Goal: Task Accomplishment & Management: Use online tool/utility

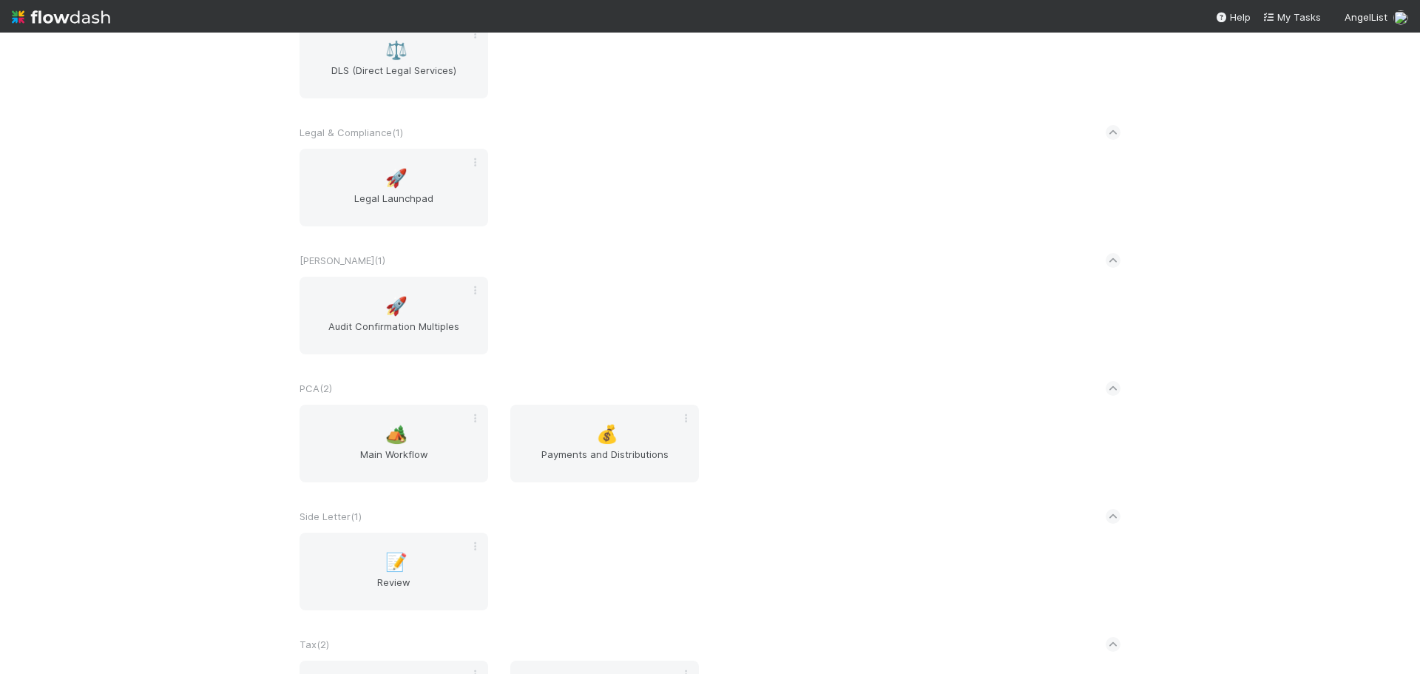
scroll to position [2219, 0]
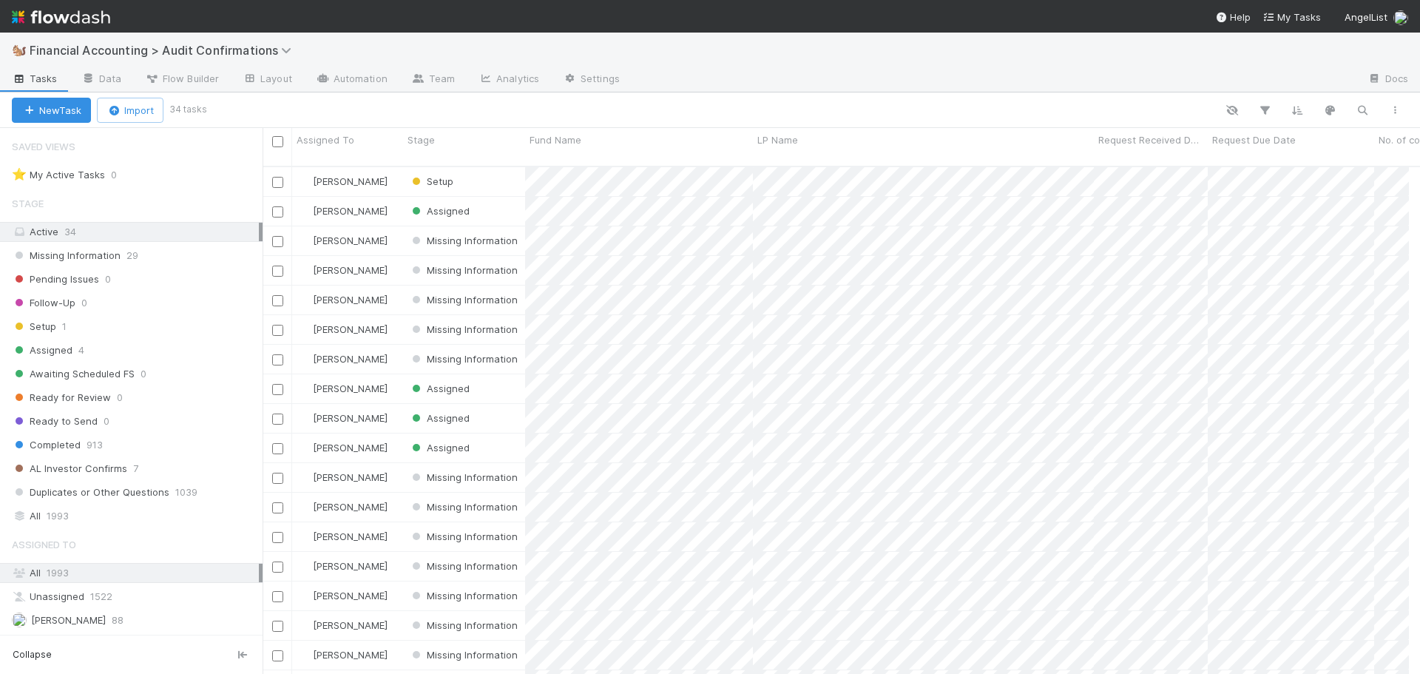
scroll to position [12, 12]
click at [479, 131] on div "Stage" at bounding box center [464, 147] width 122 height 38
click at [479, 141] on div "Stage" at bounding box center [465, 139] width 114 height 15
click at [487, 162] on div "Sort First → Last" at bounding box center [492, 168] width 169 height 22
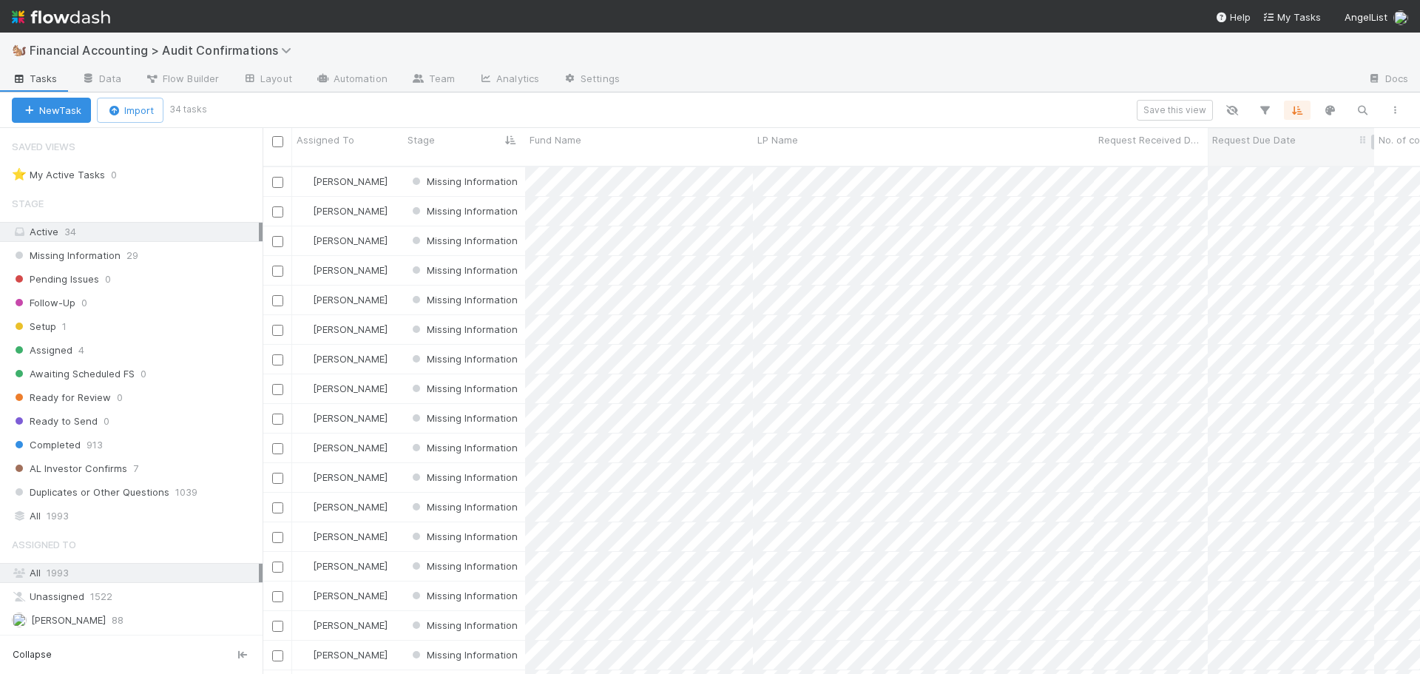
click at [1314, 141] on div "Request Due Date" at bounding box center [1291, 139] width 158 height 15
click at [1298, 165] on div "Sort Oldest → Newest" at bounding box center [1297, 168] width 169 height 22
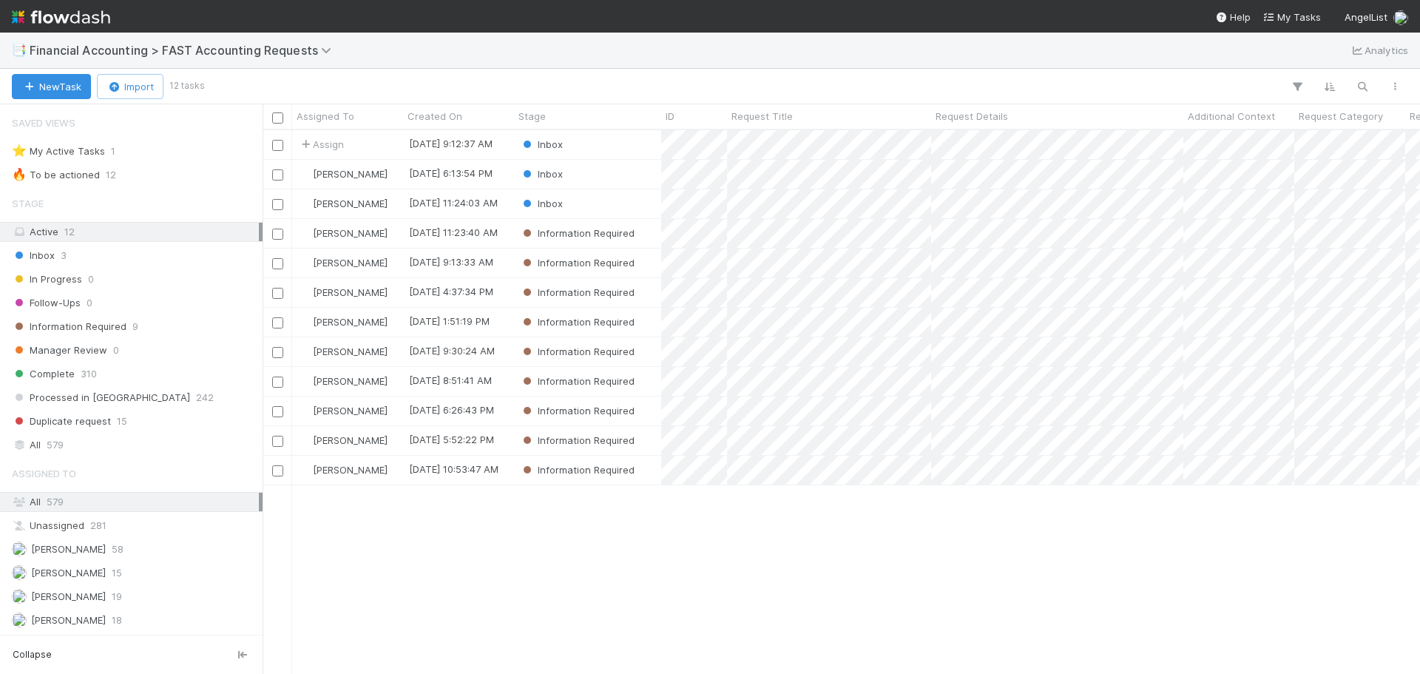
scroll to position [12, 12]
click at [568, 117] on div "Stage" at bounding box center [587, 116] width 139 height 15
click at [587, 143] on div "Sort First → Last" at bounding box center [603, 144] width 169 height 22
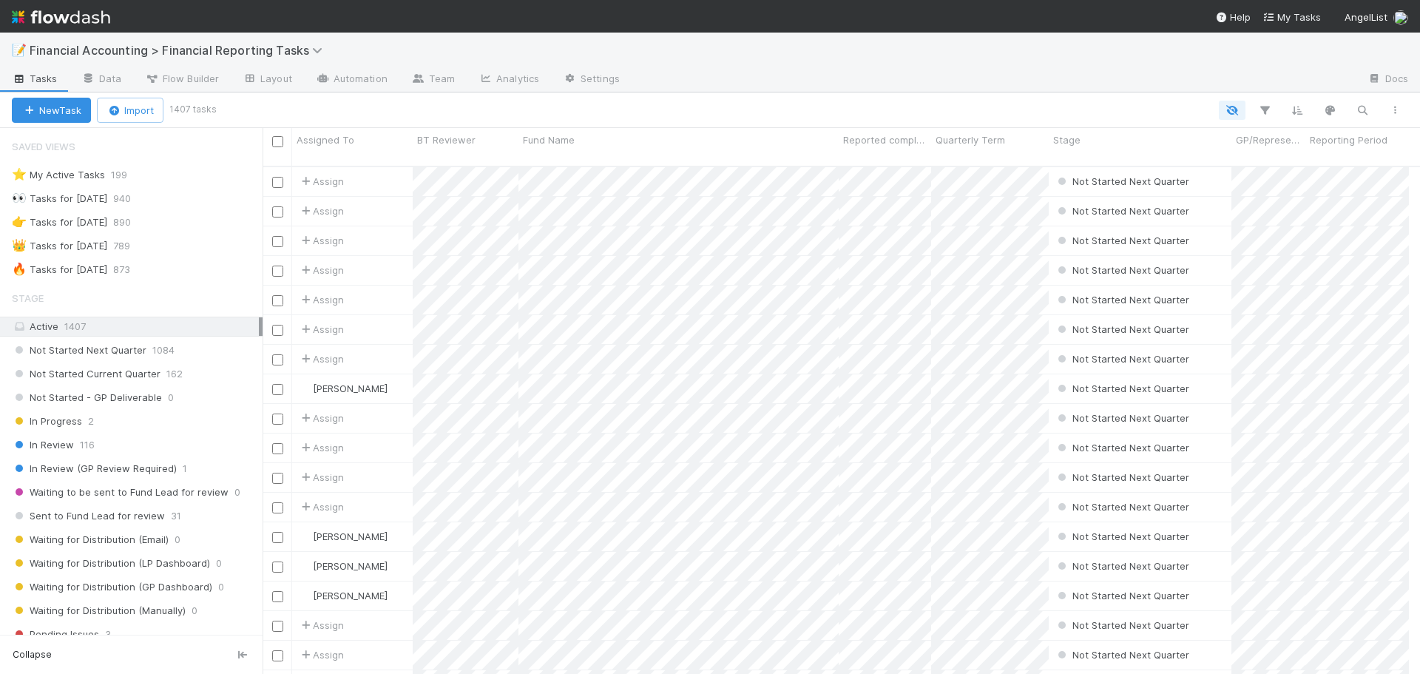
scroll to position [12, 12]
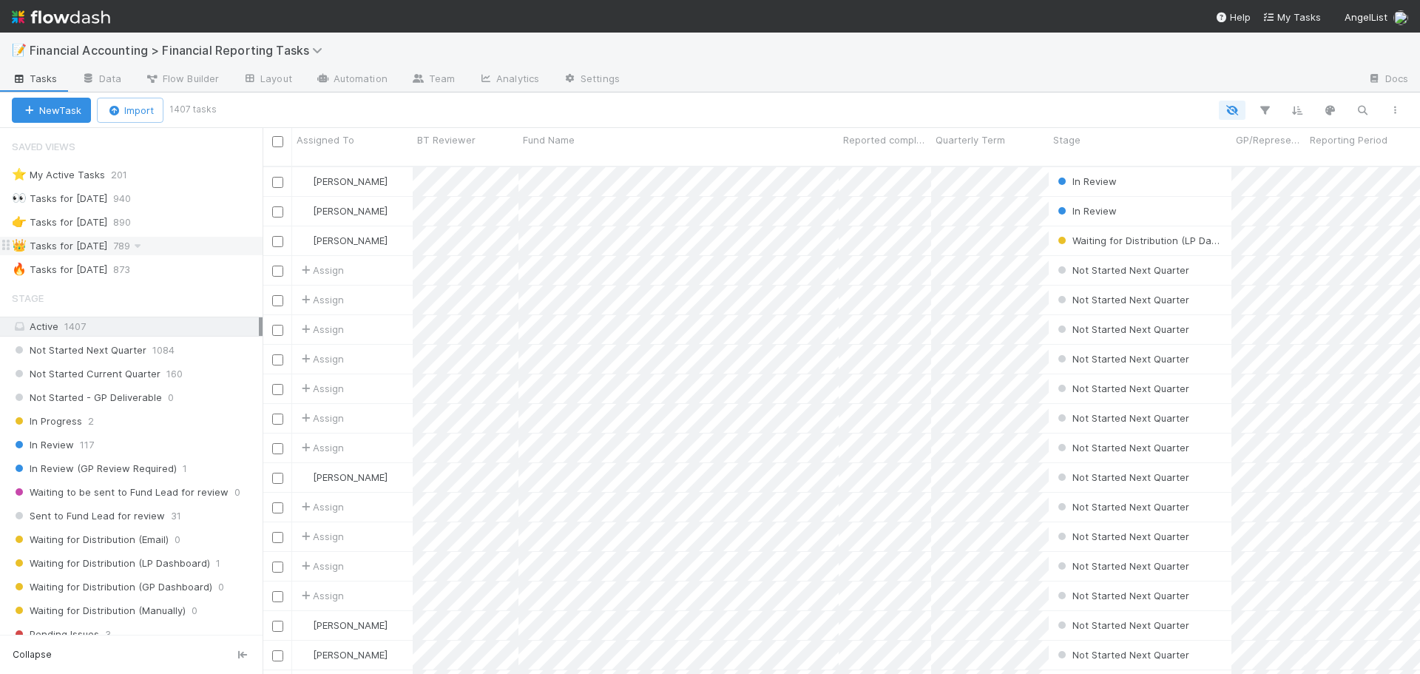
click at [181, 246] on div "👑 Tasks for 2025-03-31 789" at bounding box center [137, 246] width 251 height 18
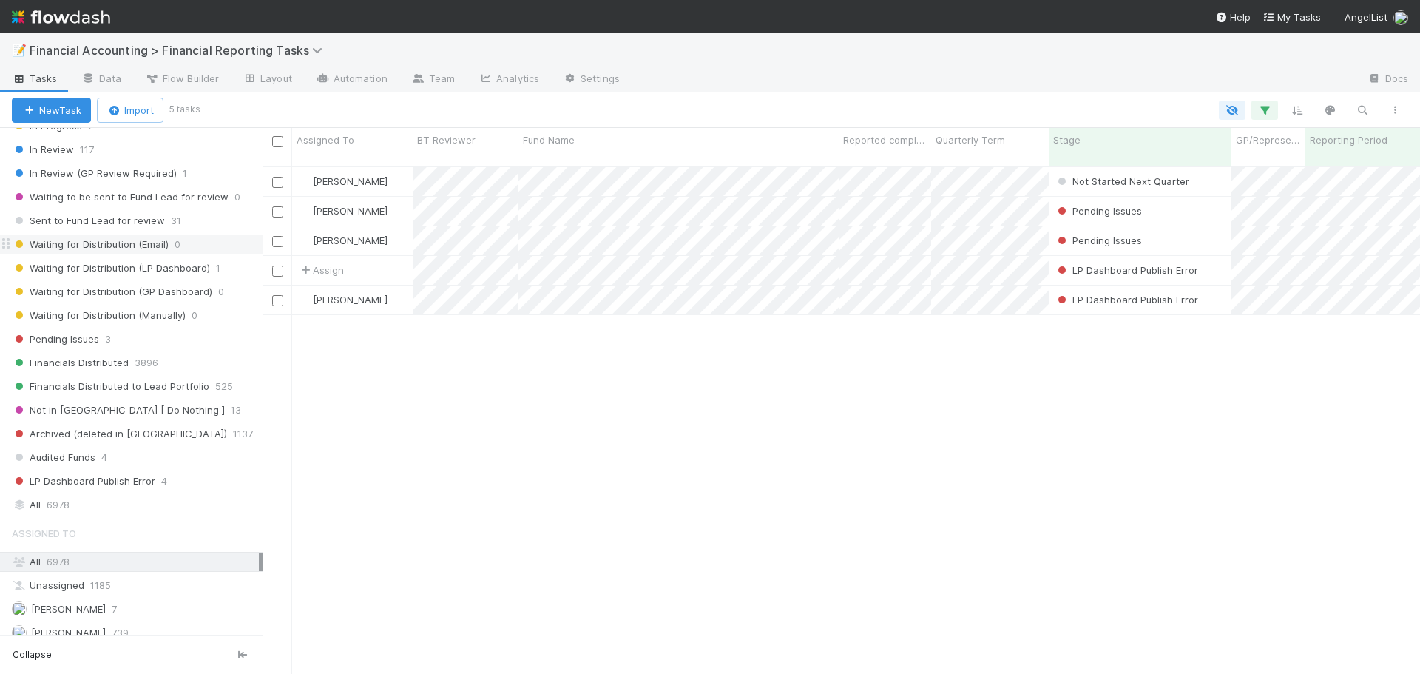
scroll to position [296, 0]
click at [162, 505] on div "All 6978" at bounding box center [135, 504] width 247 height 18
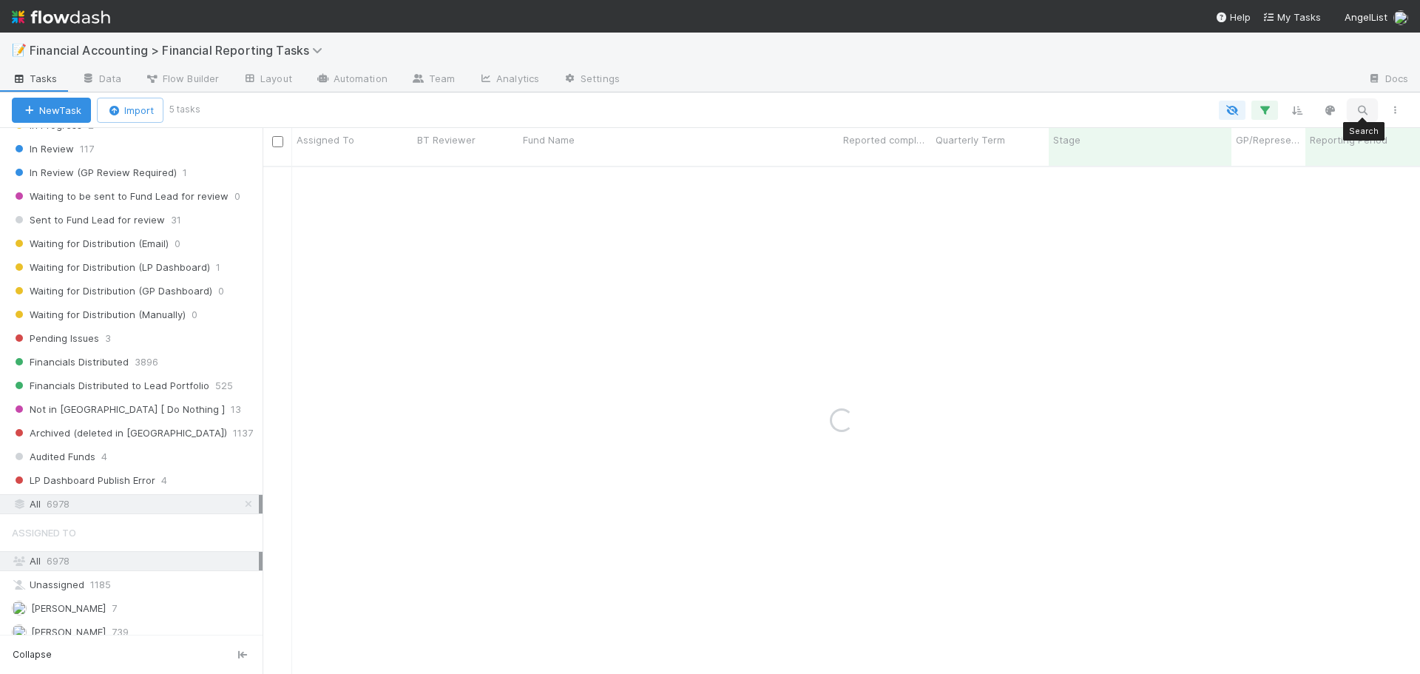
click at [1357, 107] on icon "button" at bounding box center [1362, 110] width 15 height 13
type input "ahp"
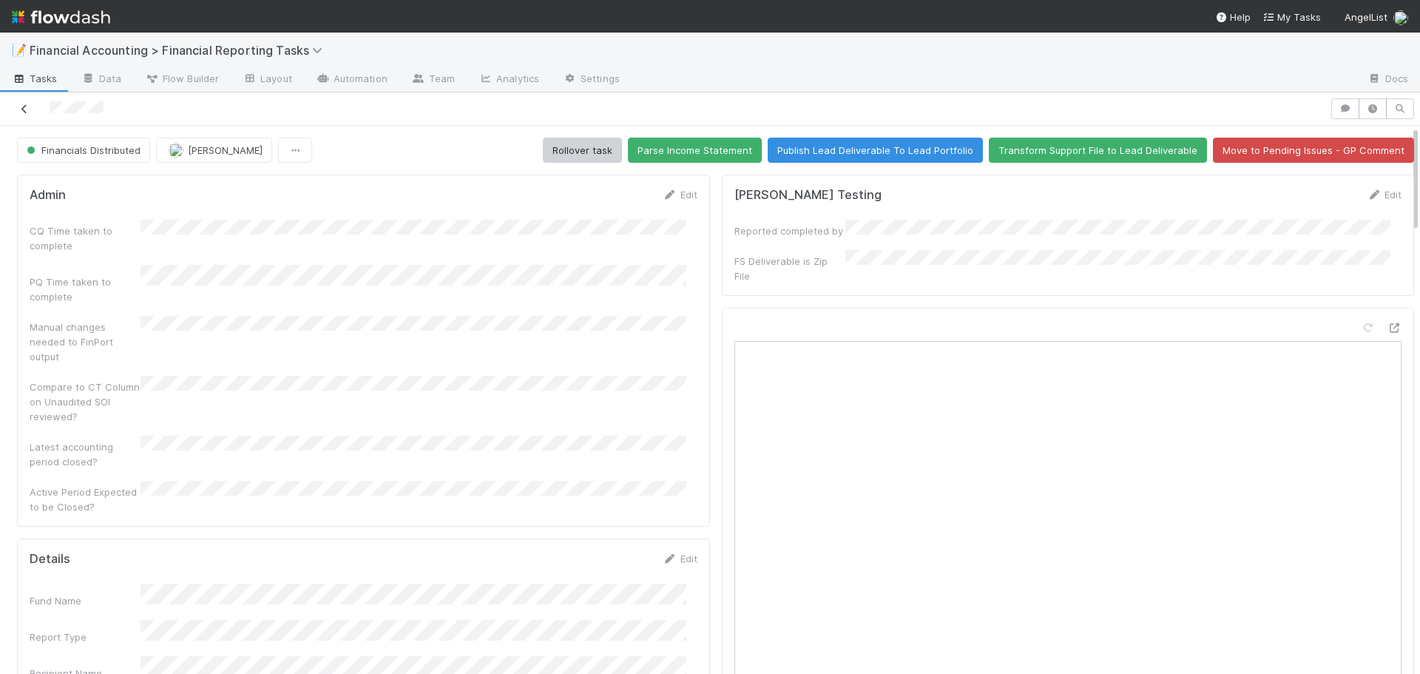
click at [29, 109] on icon at bounding box center [24, 109] width 15 height 10
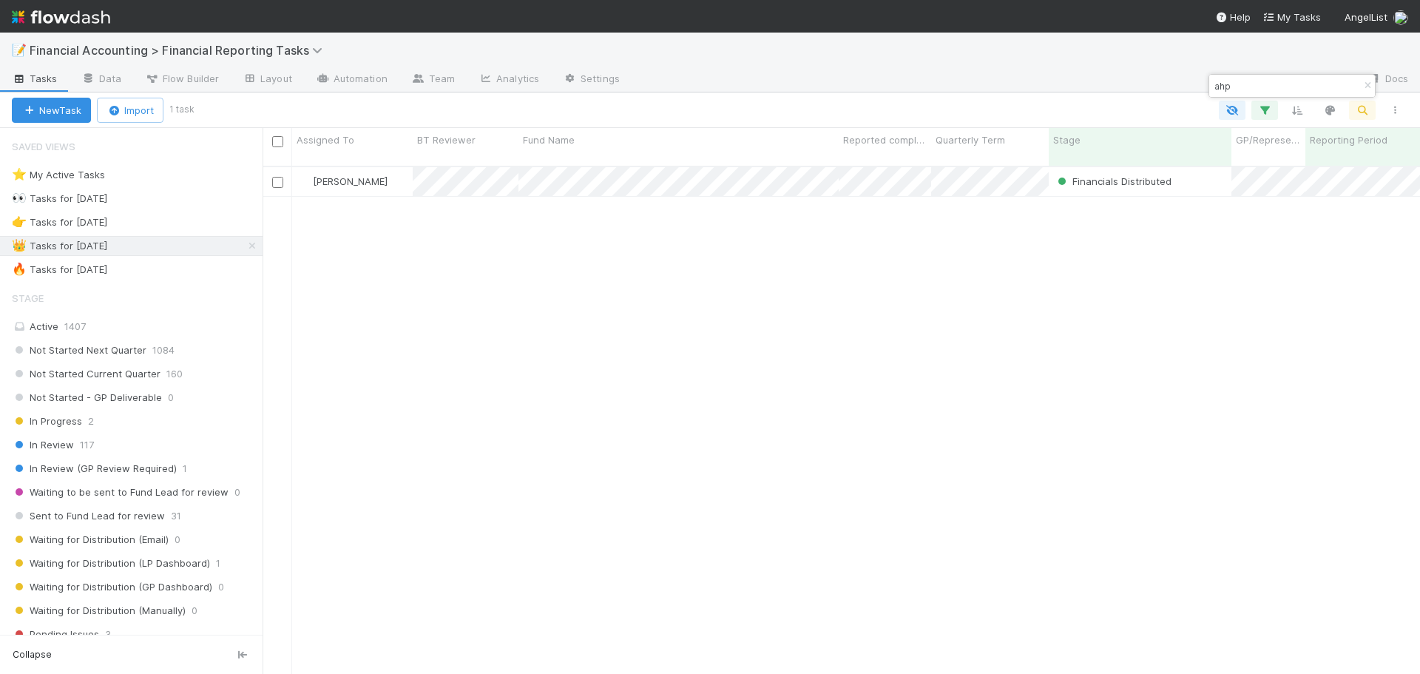
scroll to position [509, 1146]
click at [182, 268] on div "🔥 Tasks for 2025-06-30 873" at bounding box center [137, 269] width 251 height 18
click at [1279, 89] on input "ahp" at bounding box center [1286, 86] width 148 height 18
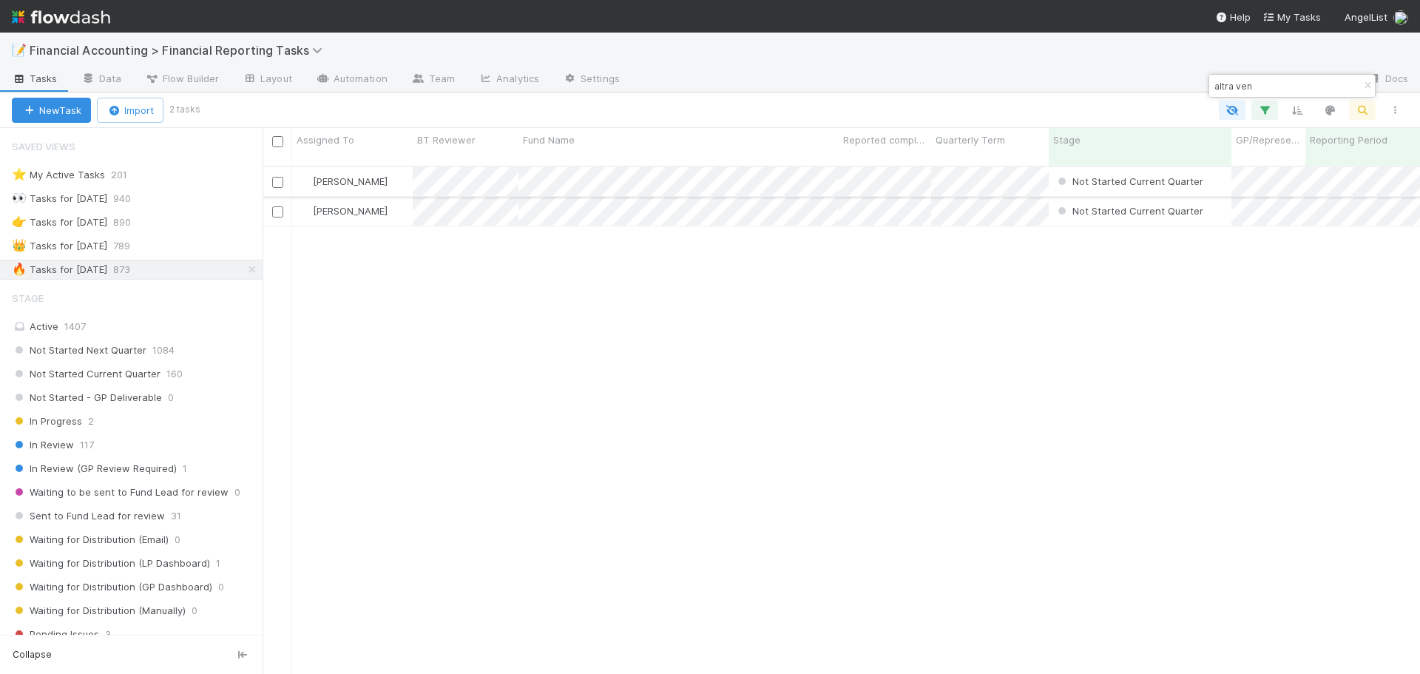
type input "altra ven"
click at [280, 177] on input "checkbox" at bounding box center [277, 182] width 11 height 11
click at [277, 206] on input "checkbox" at bounding box center [277, 211] width 11 height 11
checkbox input "true"
click at [260, 113] on icon "button" at bounding box center [255, 111] width 15 height 10
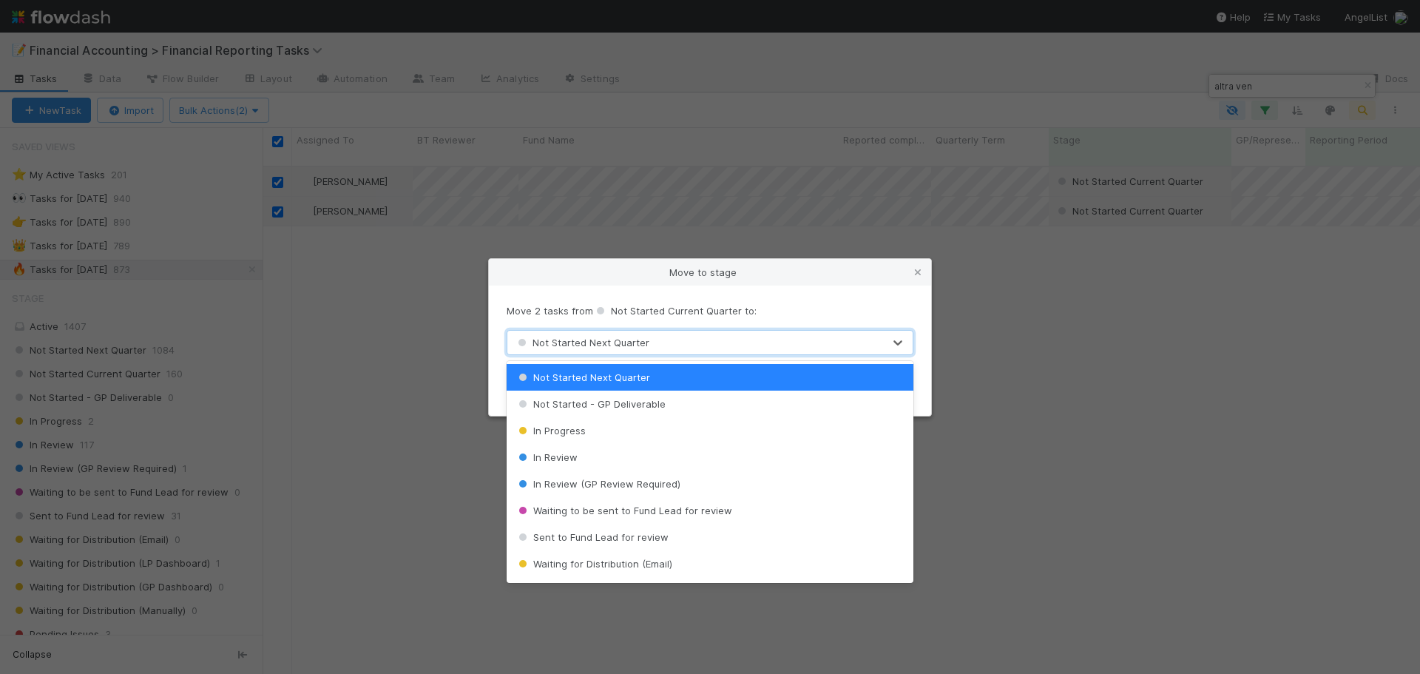
click at [664, 344] on div "Not Started Next Quarter" at bounding box center [695, 343] width 376 height 24
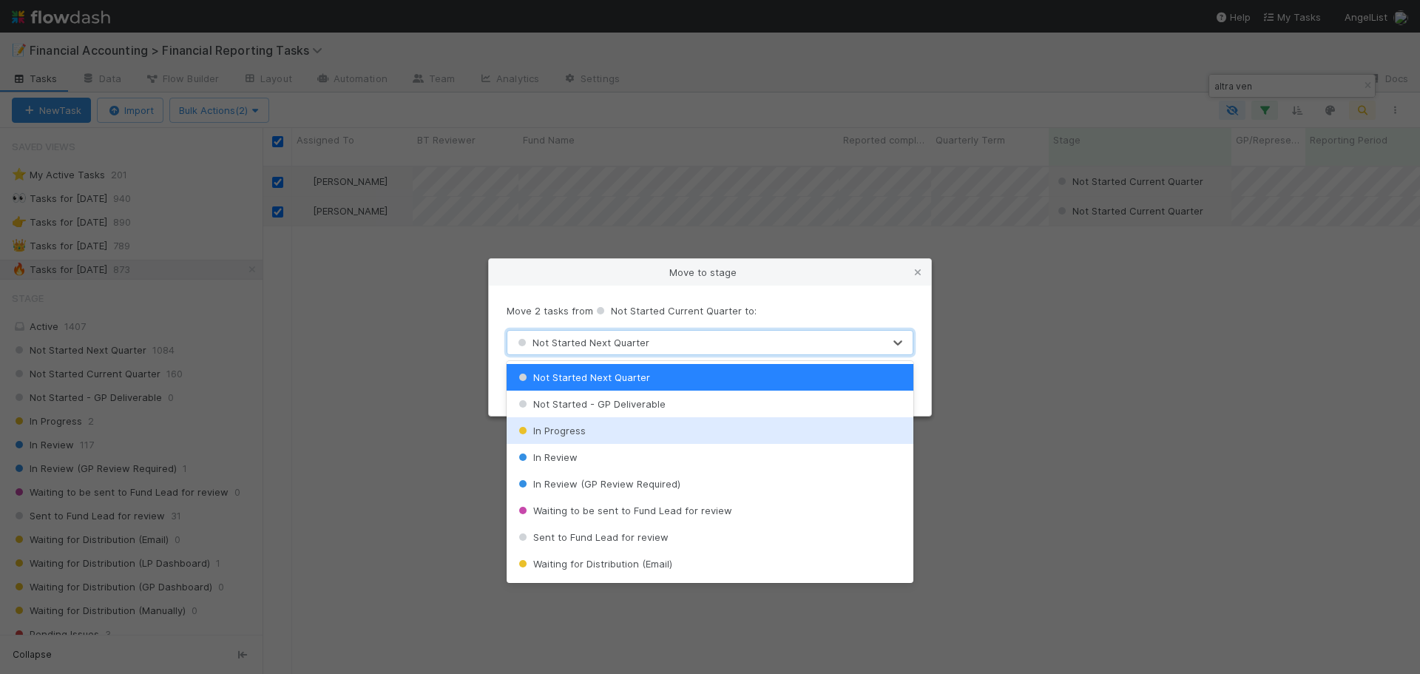
click at [624, 433] on div "In Progress" at bounding box center [710, 430] width 407 height 27
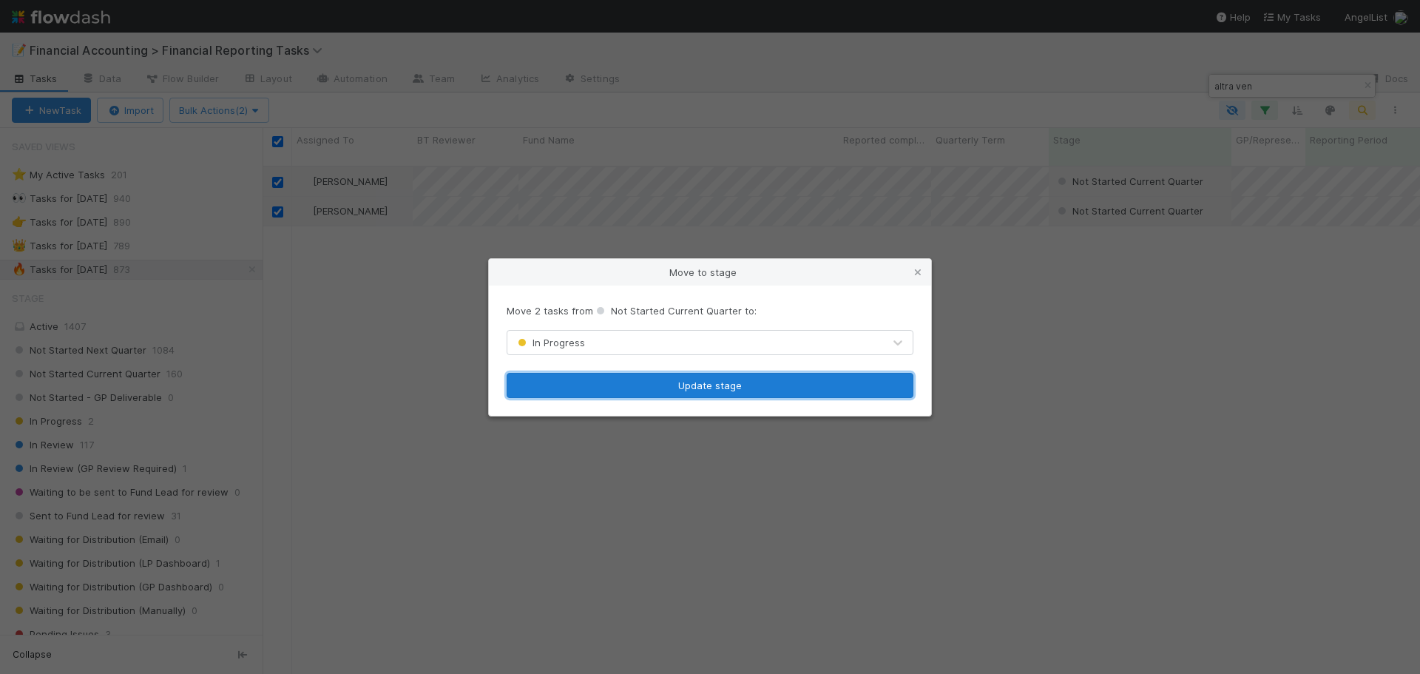
click at [609, 379] on button "Update stage" at bounding box center [710, 385] width 407 height 25
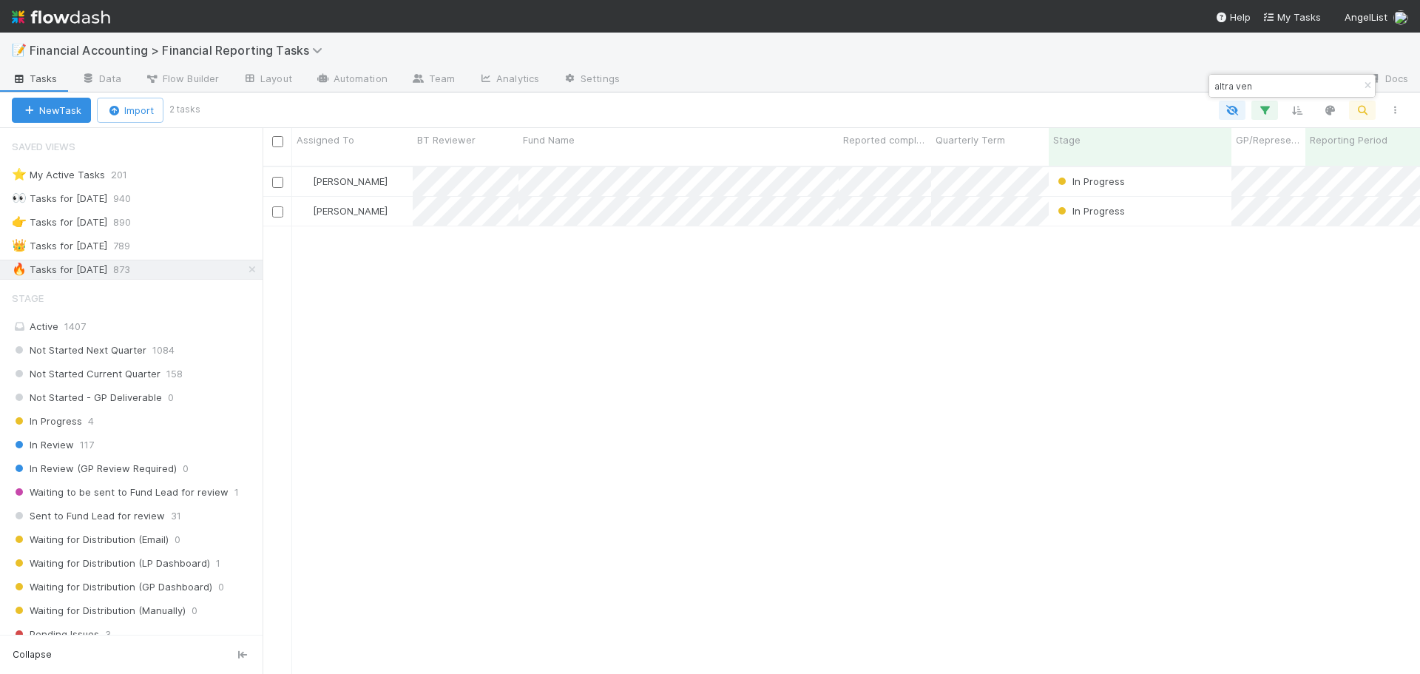
click at [1243, 87] on input "altra ven" at bounding box center [1286, 86] width 148 height 18
type input "ahp"
click at [277, 177] on input "checkbox" at bounding box center [277, 182] width 11 height 11
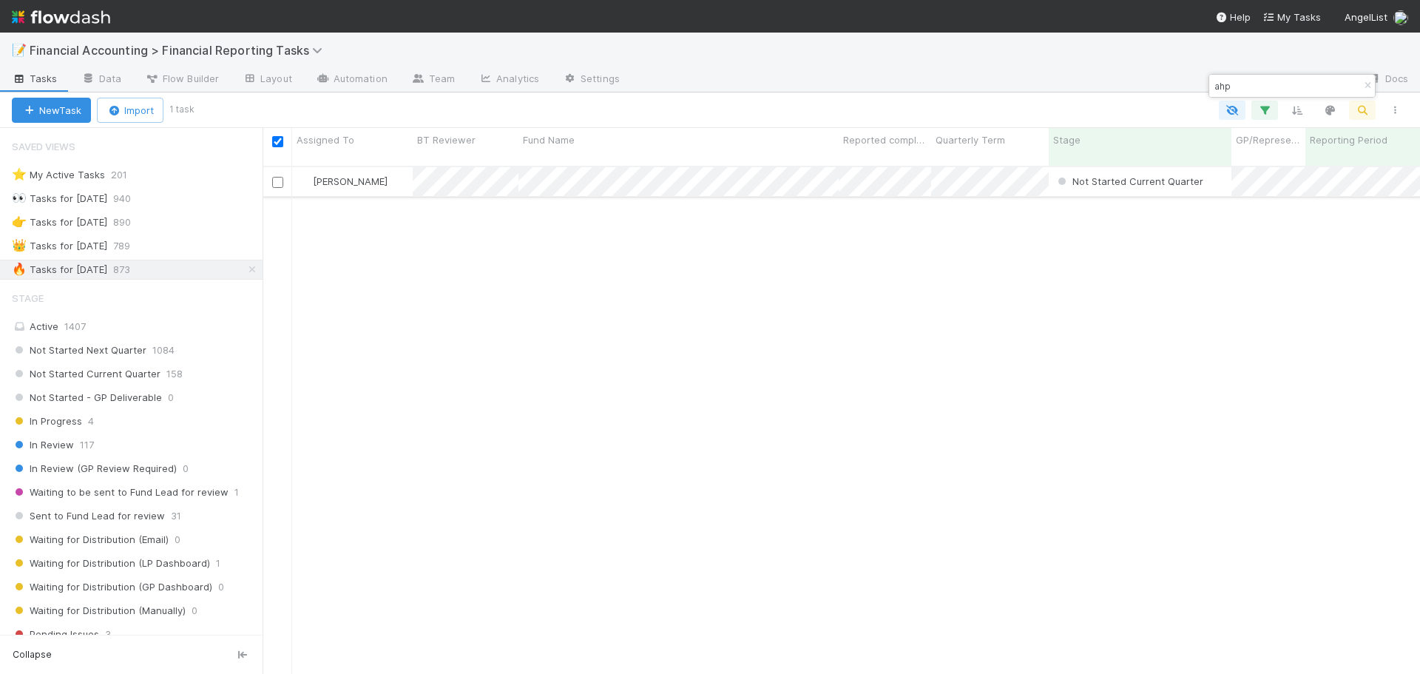
checkbox input "true"
click at [240, 101] on button "Bulk Actions (1)" at bounding box center [218, 110] width 98 height 25
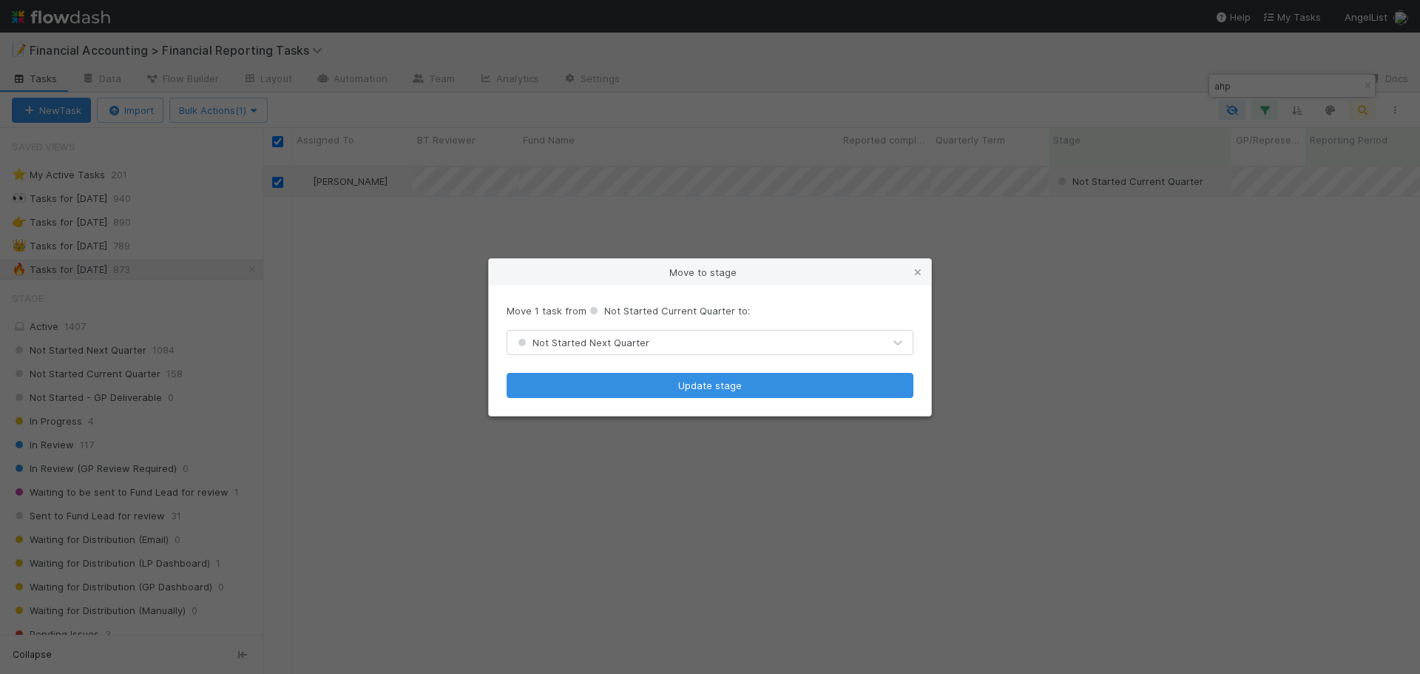
click at [632, 341] on span "Not Started Next Quarter" at bounding box center [582, 343] width 135 height 12
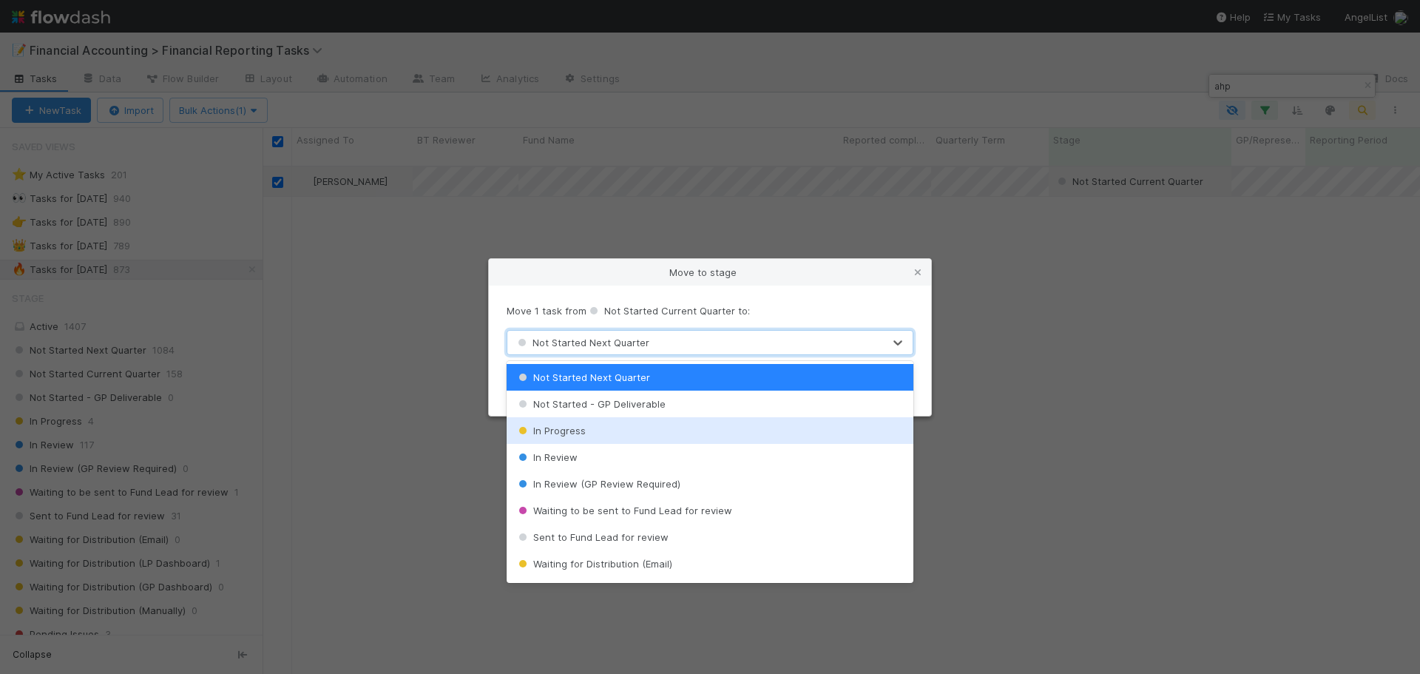
click at [607, 430] on div "In Progress" at bounding box center [710, 430] width 407 height 27
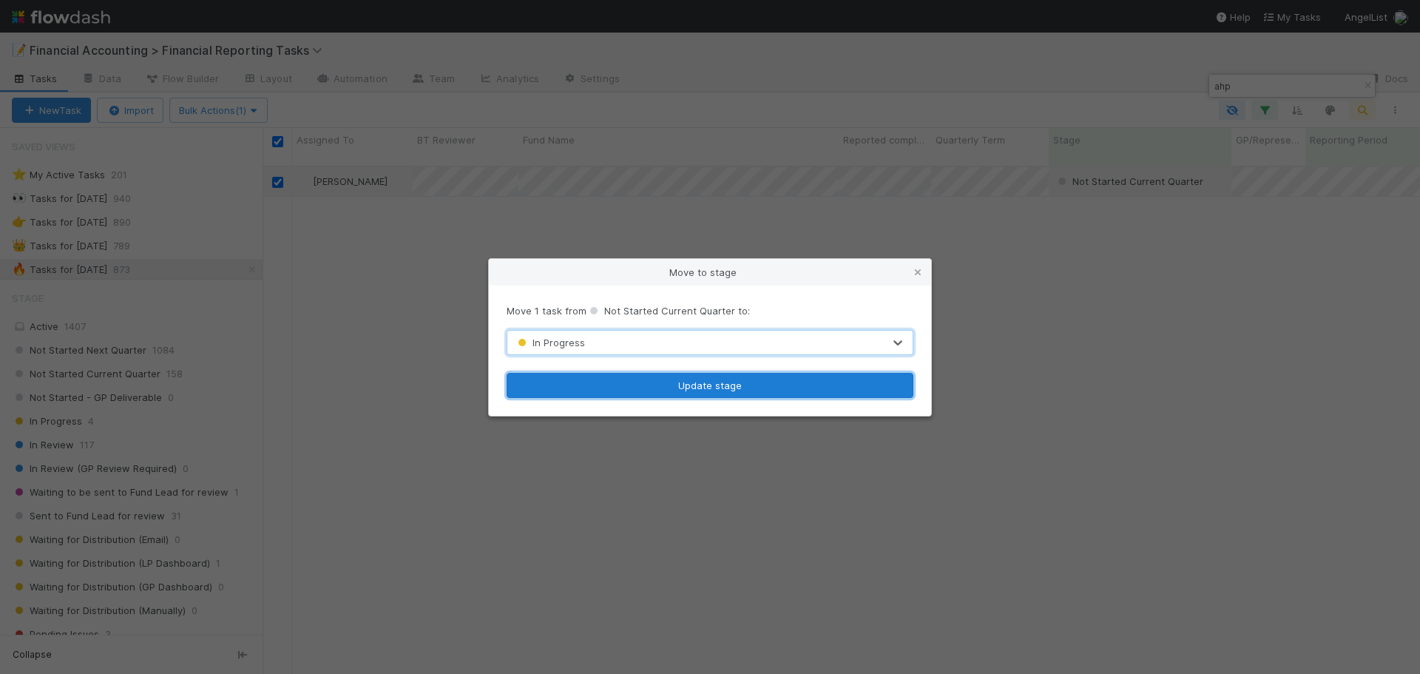
click at [616, 388] on button "Update stage" at bounding box center [710, 385] width 407 height 25
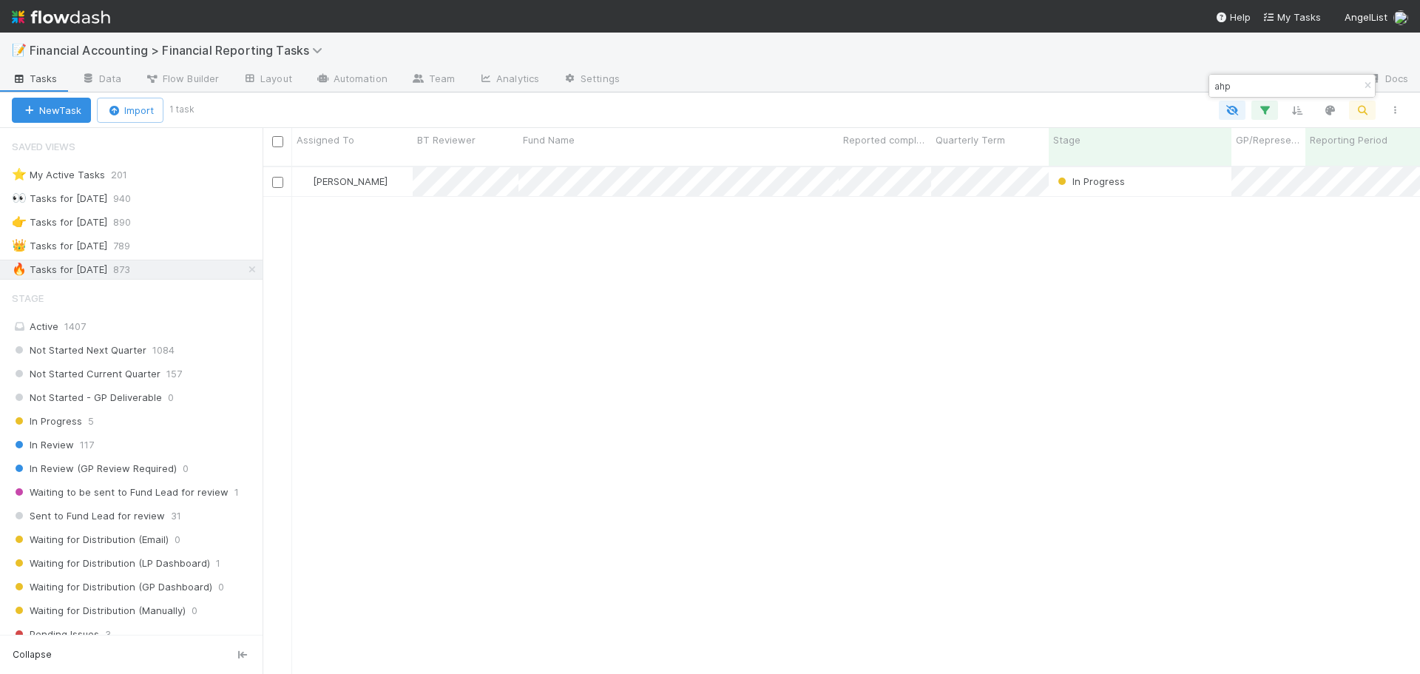
click at [1257, 72] on div at bounding box center [994, 80] width 724 height 24
click at [1244, 90] on input "ahp" at bounding box center [1286, 86] width 148 height 18
type input "altra vent"
click at [188, 249] on div "👑 Tasks for 2025-03-31 789" at bounding box center [137, 246] width 251 height 18
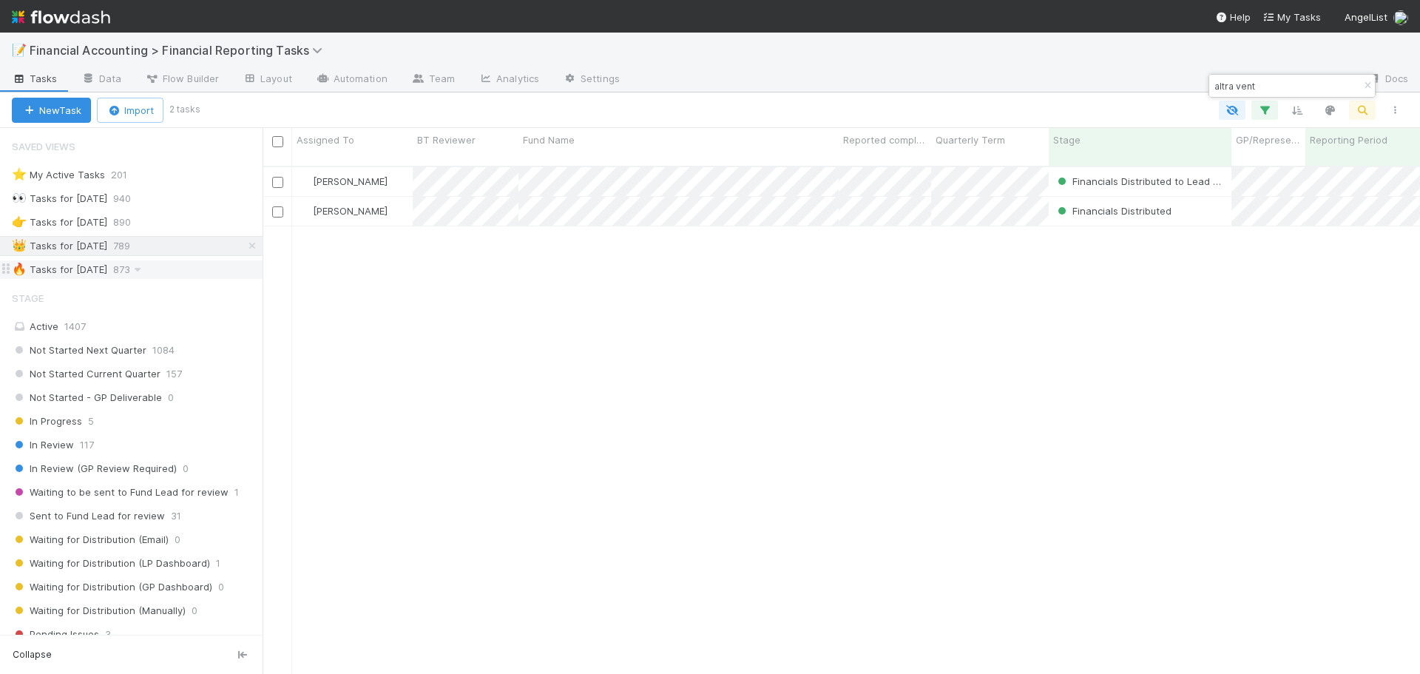
scroll to position [509, 1146]
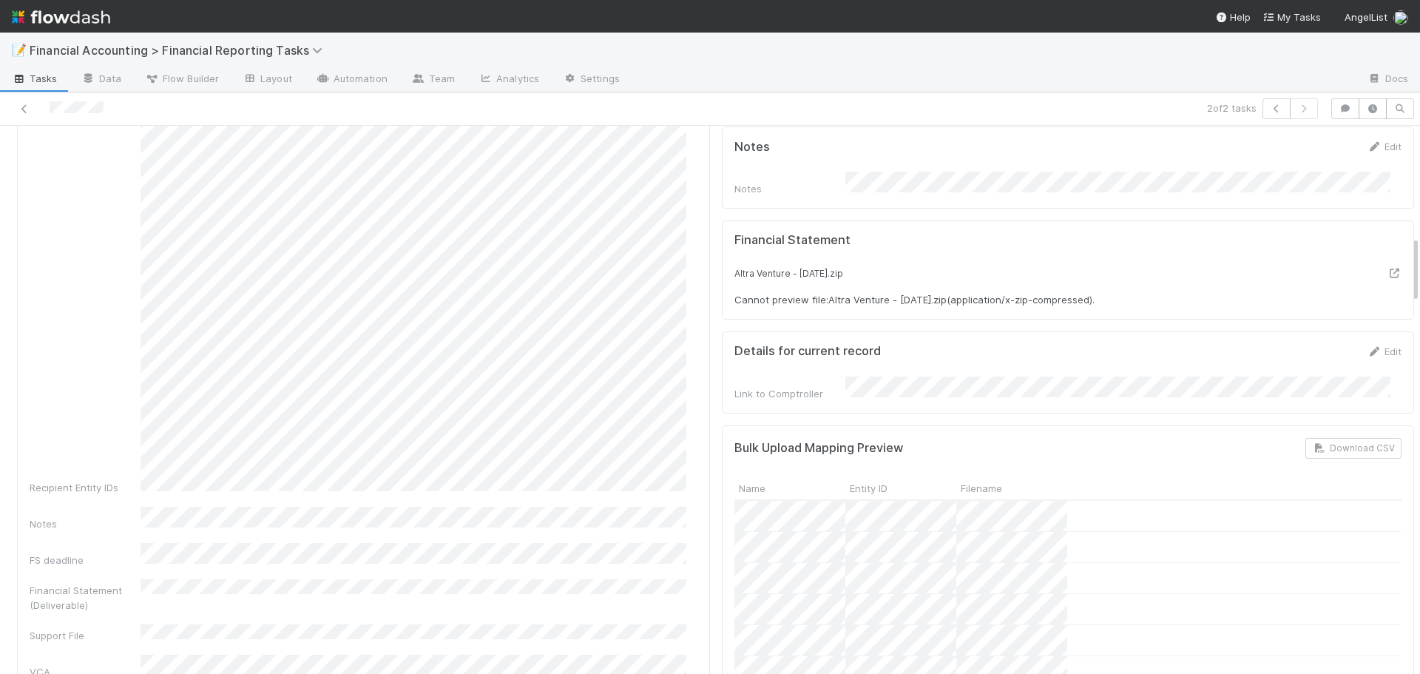
scroll to position [888, 0]
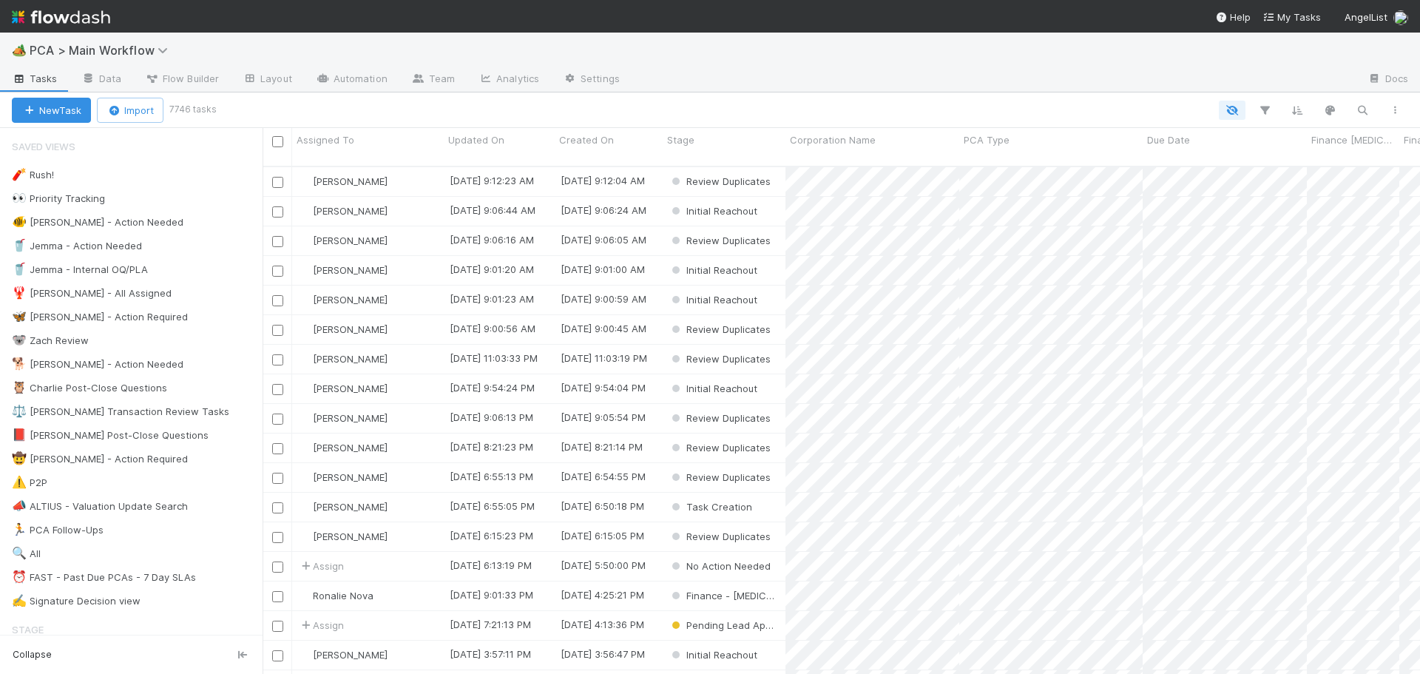
scroll to position [509, 1146]
